Goal: Transaction & Acquisition: Purchase product/service

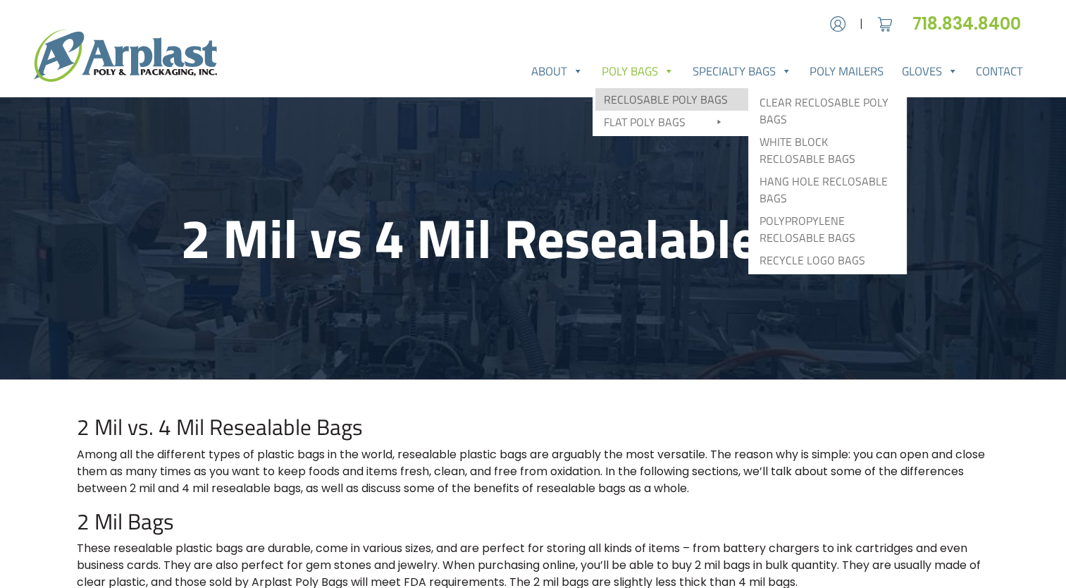
click at [652, 100] on link "Reclosable Poly Bags" at bounding box center [671, 99] width 153 height 23
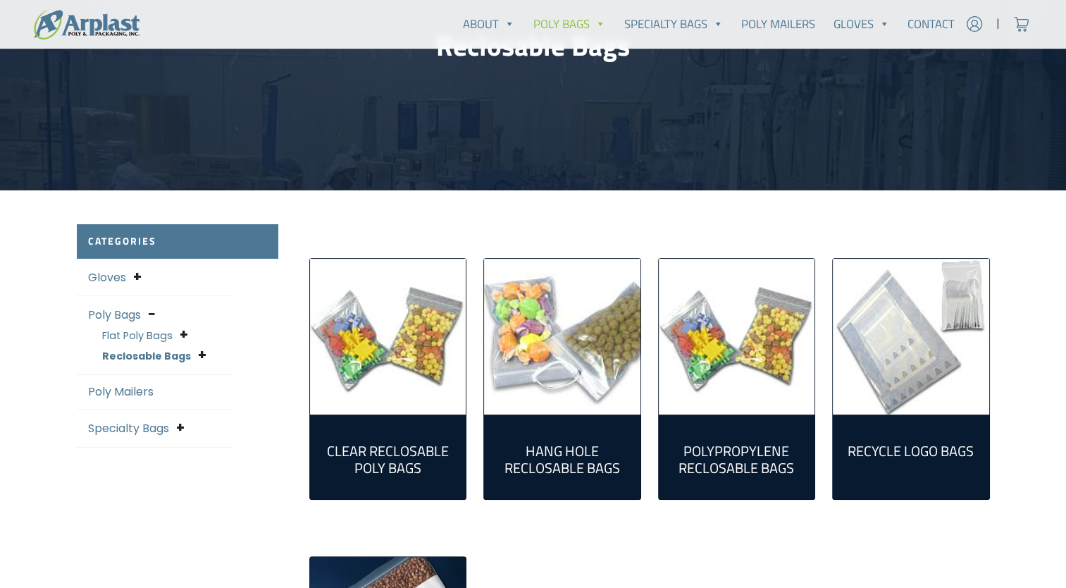
scroll to position [194, 0]
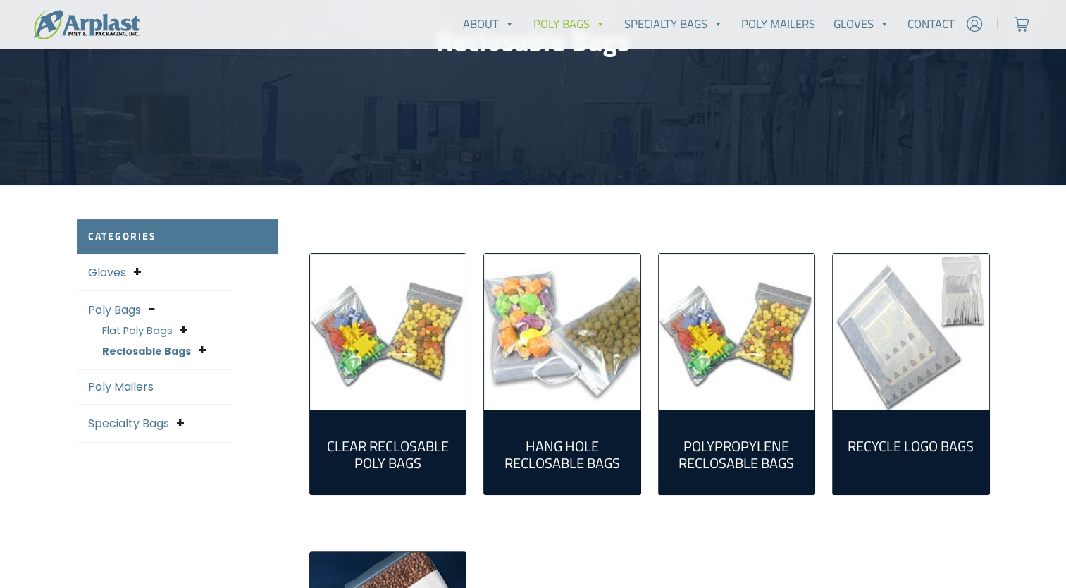
click at [387, 351] on img "Visit product category Clear Reclosable Poly Bags" at bounding box center [388, 332] width 156 height 156
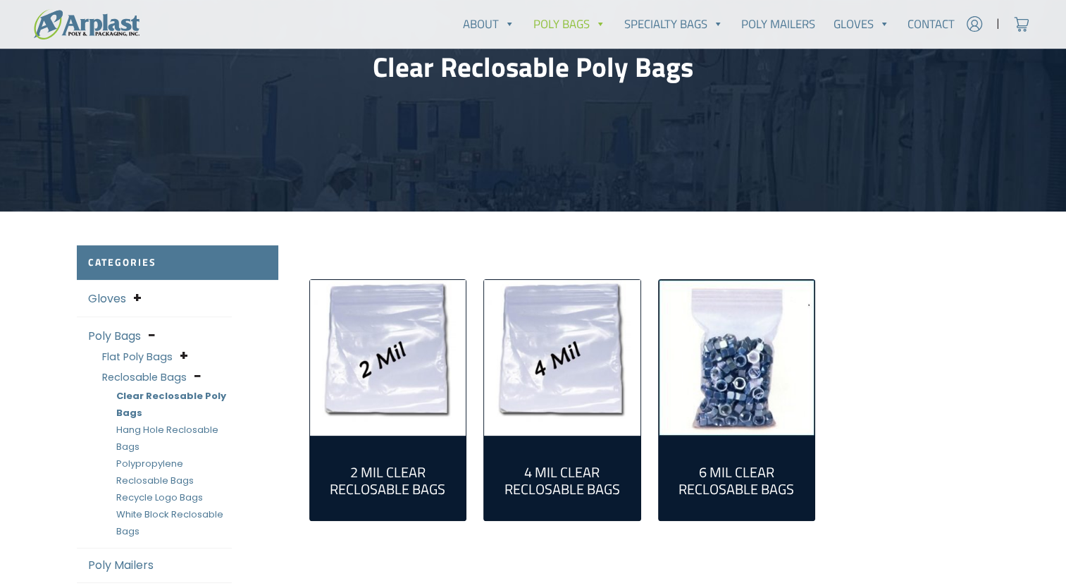
scroll to position [175, 0]
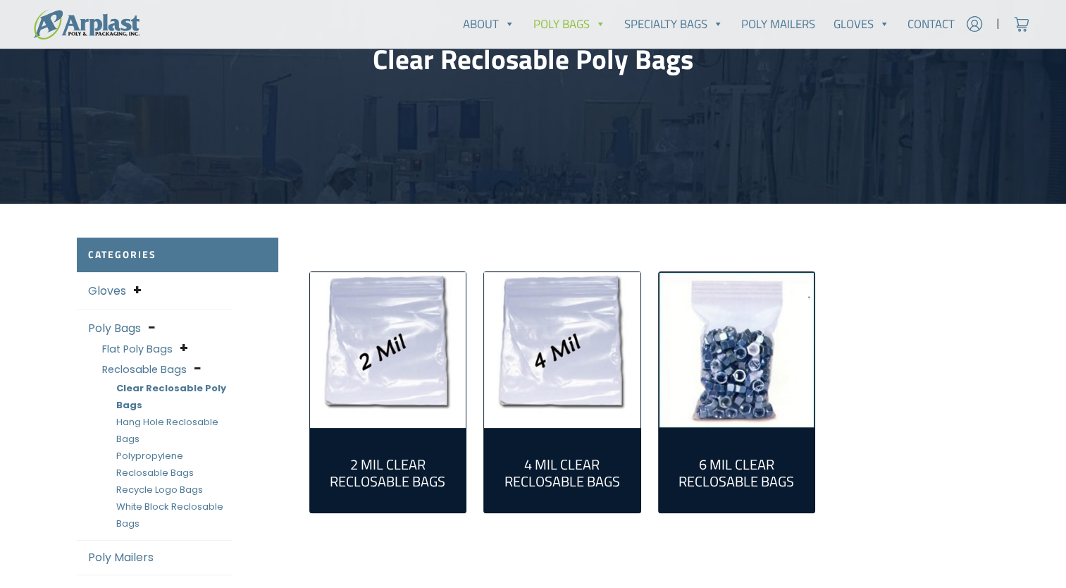
click at [349, 461] on h2 "2 Mil Clear Reclosable Bags (55)" at bounding box center [388, 473] width 134 height 34
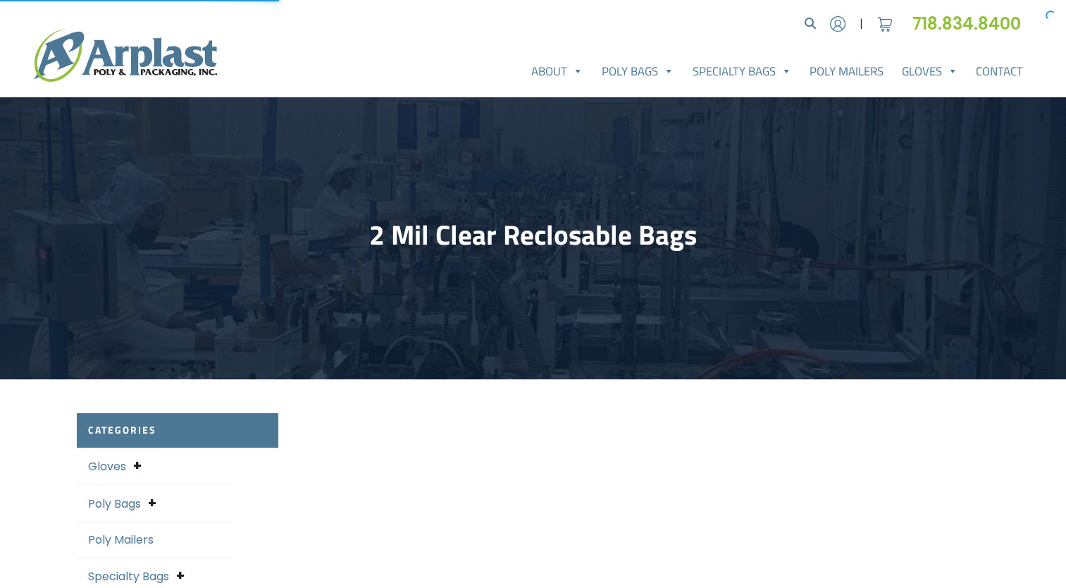
select select "25"
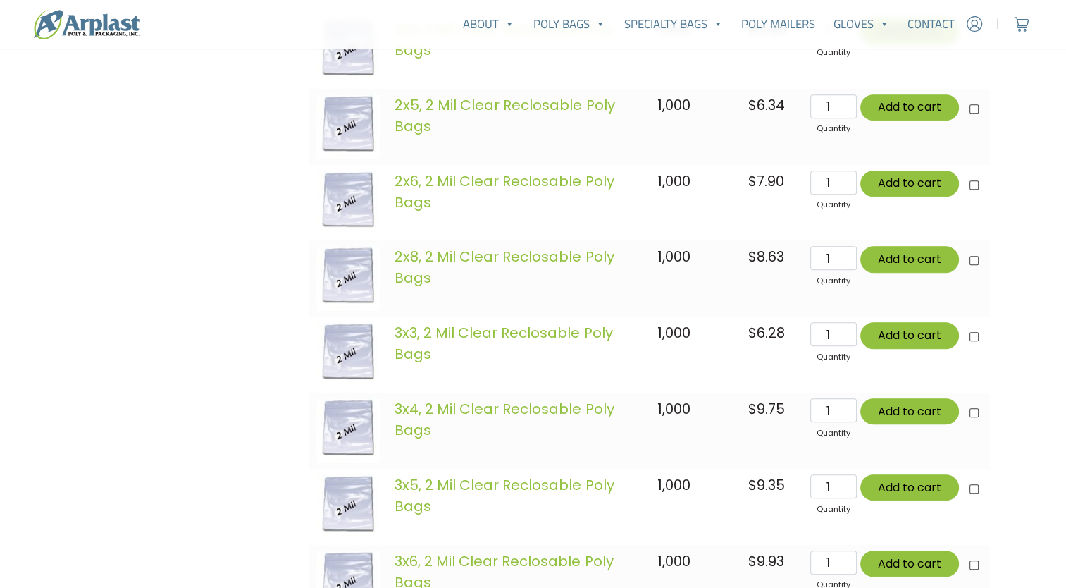
scroll to position [1061, 0]
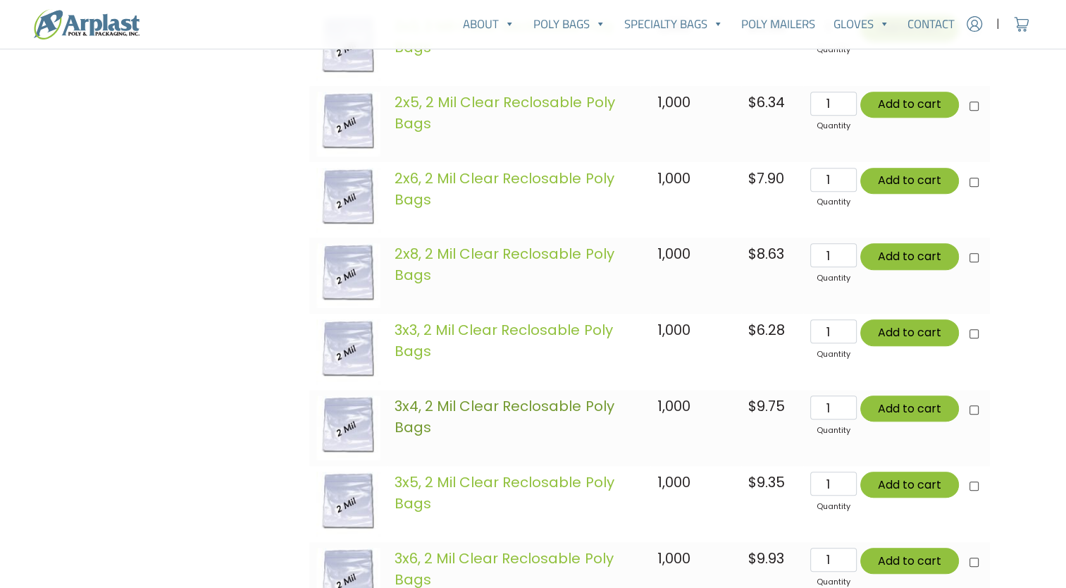
click at [471, 409] on link "3x4, 2 Mil Clear Reclosable Poly Bags" at bounding box center [504, 416] width 219 height 41
